Goal: Check status: Check status

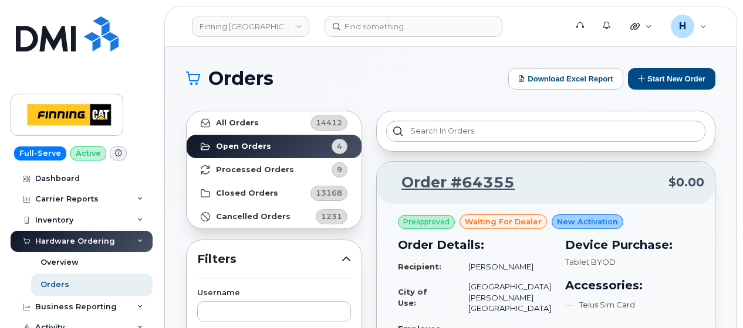
scroll to position [235, 0]
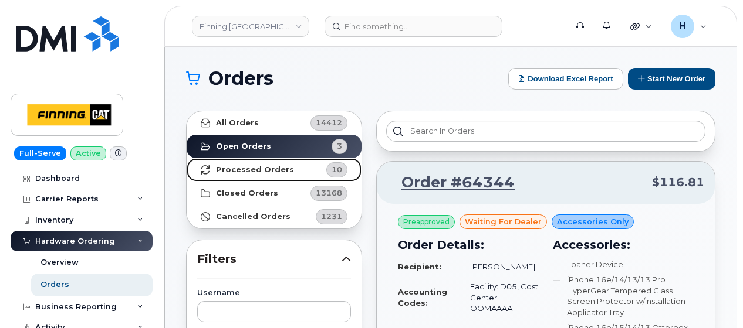
click at [226, 168] on strong "Processed Orders" at bounding box center [255, 169] width 78 height 9
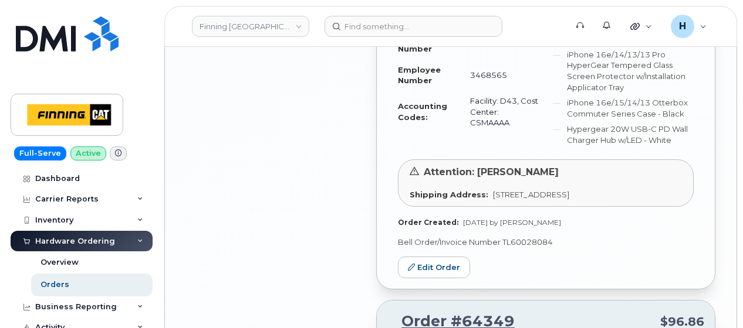
scroll to position [2287, 0]
